Goal: Find specific page/section

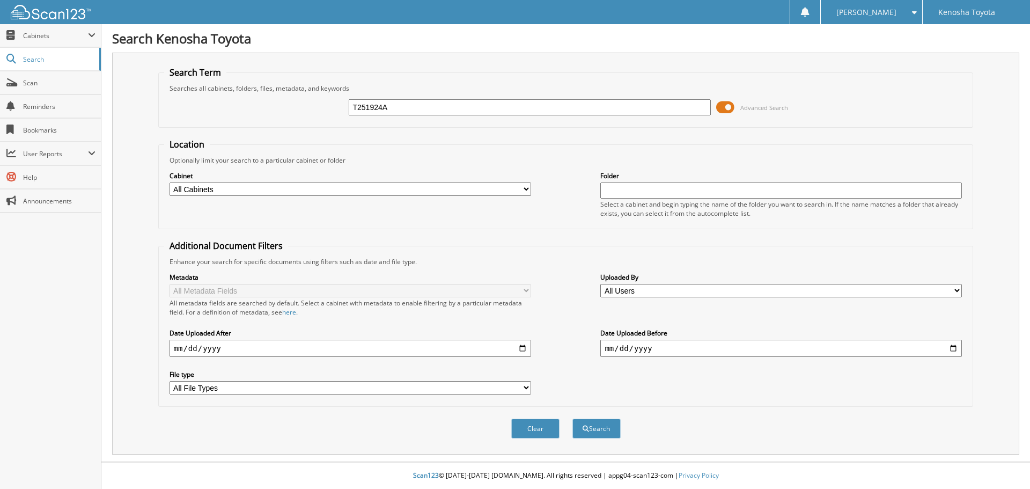
type input "T251924A"
click at [572, 418] on button "Search" at bounding box center [596, 428] width 48 height 20
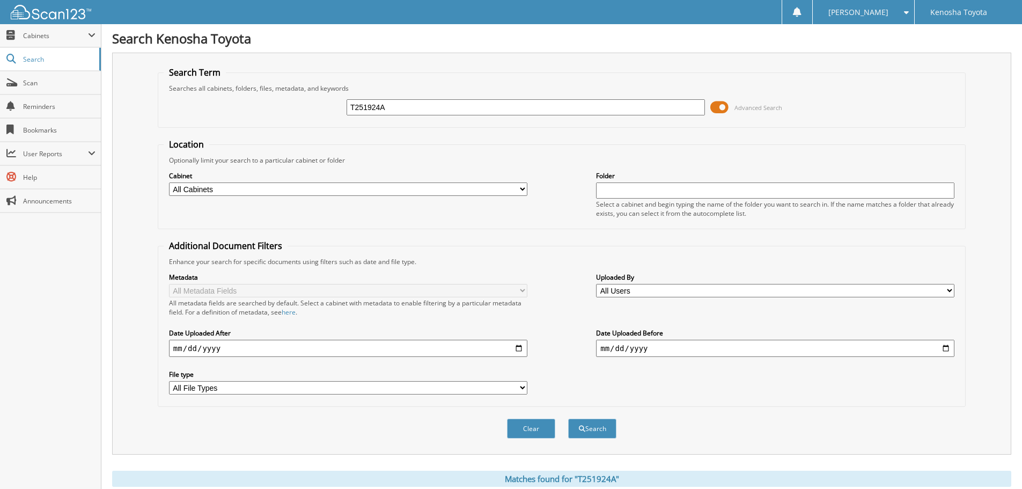
click at [422, 111] on input "T251924A" at bounding box center [525, 107] width 358 height 16
type input "T251924B"
click at [600, 426] on button "Search" at bounding box center [592, 428] width 48 height 20
